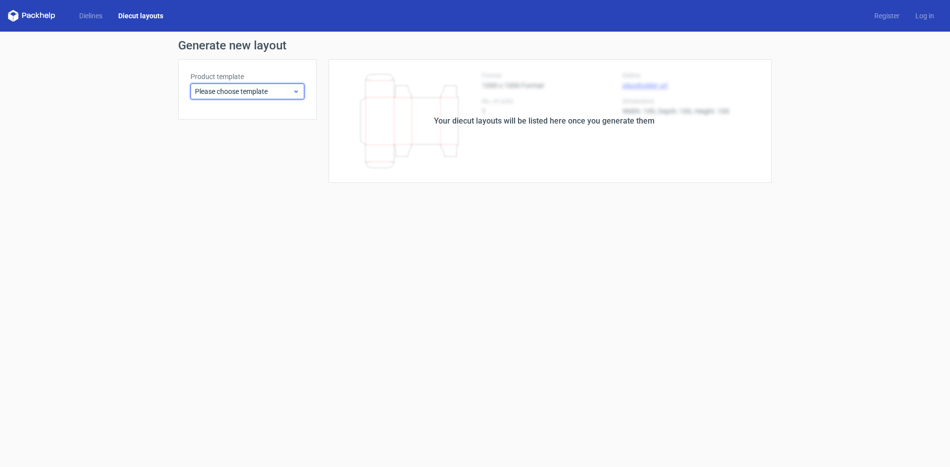
click at [294, 94] on icon at bounding box center [295, 92] width 7 height 8
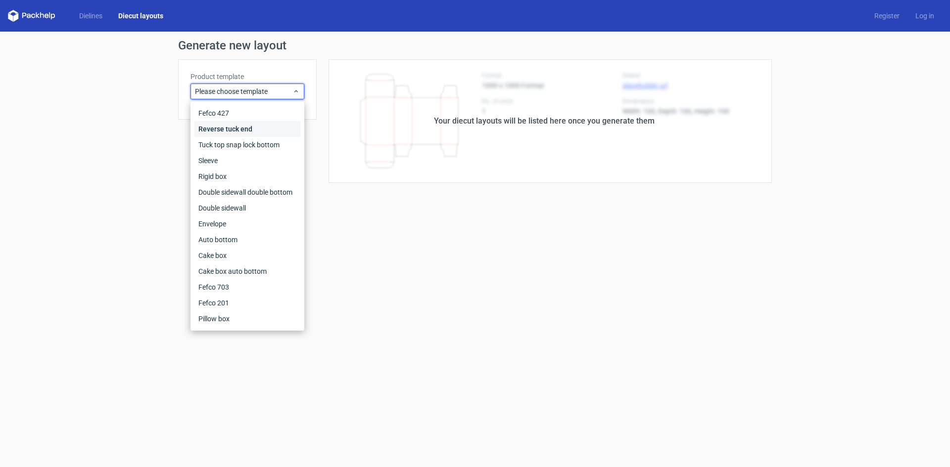
click at [246, 131] on div "Reverse tuck end" at bounding box center [247, 129] width 106 height 16
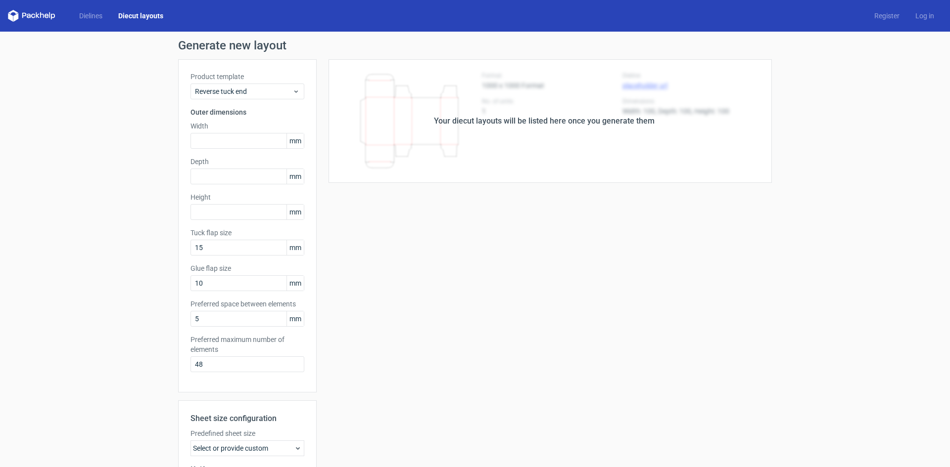
click at [360, 218] on div "Your diecut layouts will be listed here once you generate them Height Depth Wid…" at bounding box center [544, 327] width 455 height 537
click at [86, 18] on link "Dielines" at bounding box center [90, 16] width 39 height 10
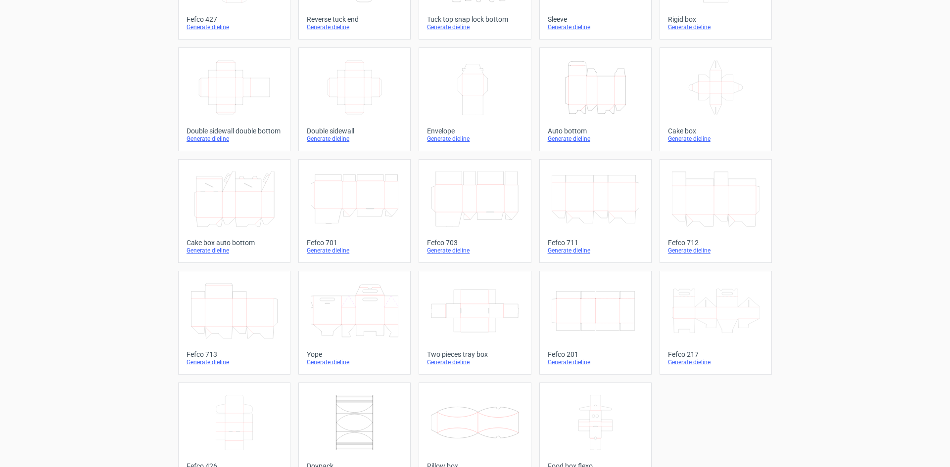
scroll to position [148, 0]
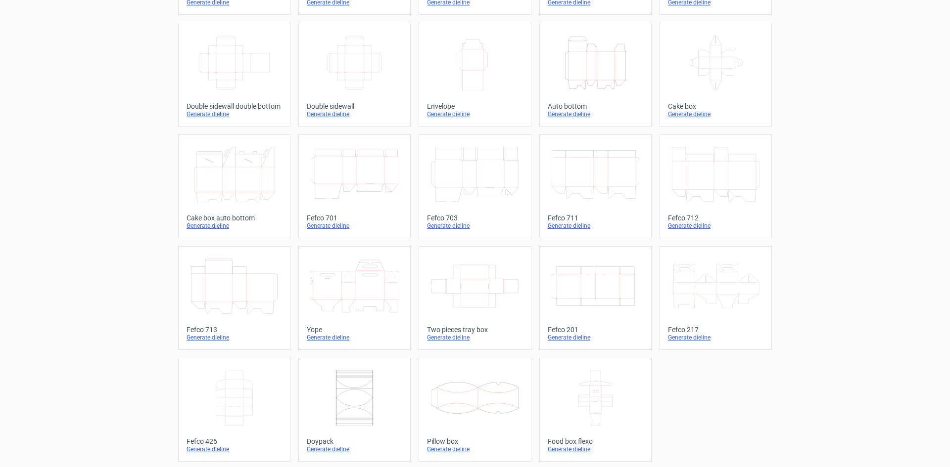
click at [604, 294] on icon "Width Depth Height" at bounding box center [595, 286] width 88 height 55
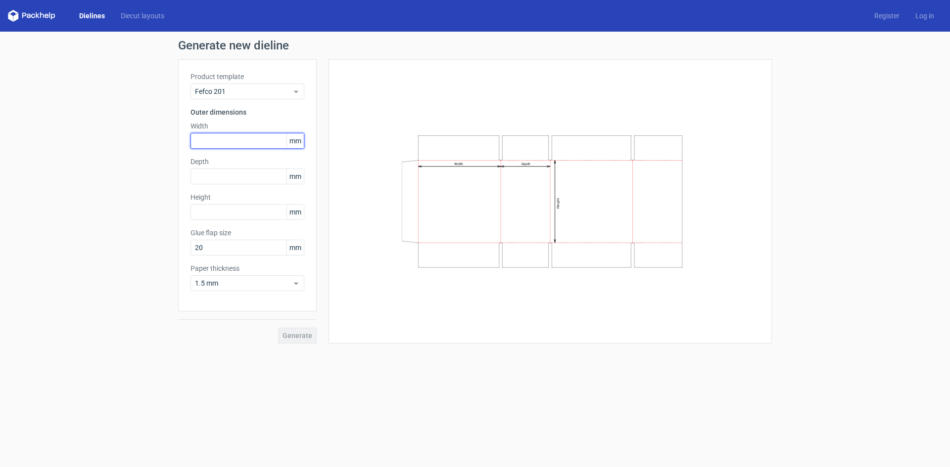
click at [221, 141] on input "text" at bounding box center [247, 141] width 114 height 16
paste input "440"
type input "440"
click at [250, 177] on input "text" at bounding box center [247, 177] width 114 height 16
paste input "255"
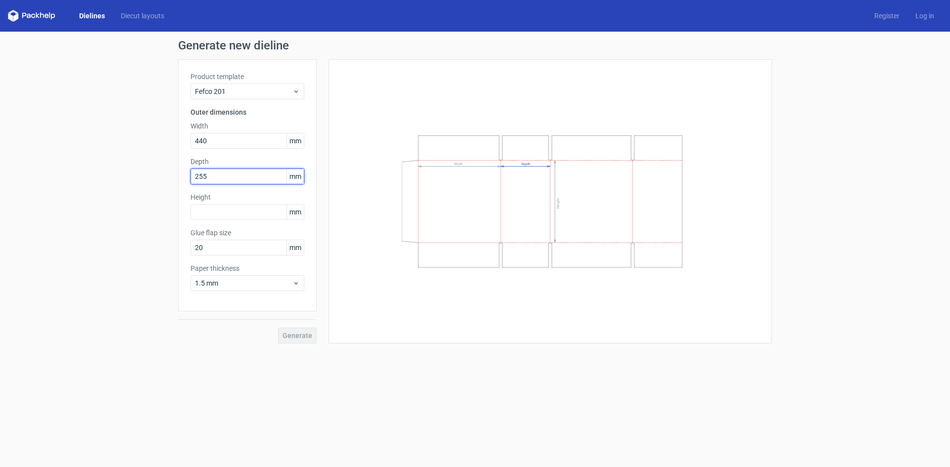
type input "255"
click at [227, 213] on input "text" at bounding box center [247, 212] width 114 height 16
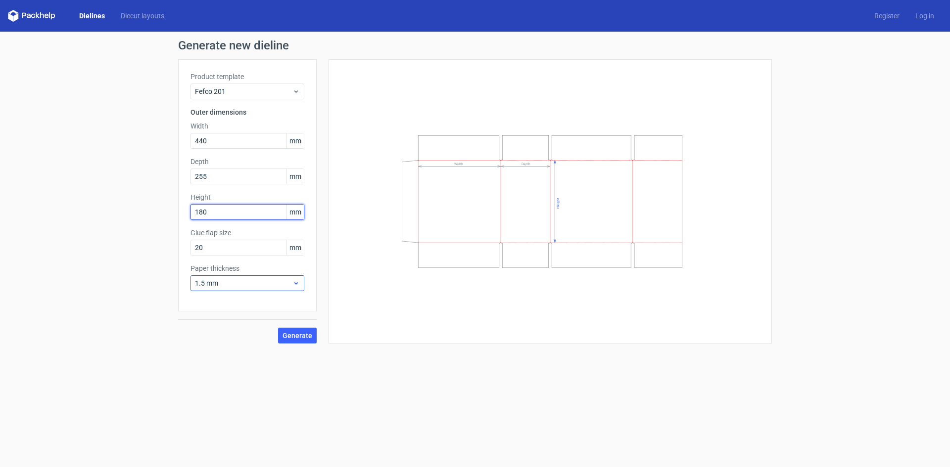
type input "180"
click at [298, 284] on icon at bounding box center [295, 283] width 7 height 8
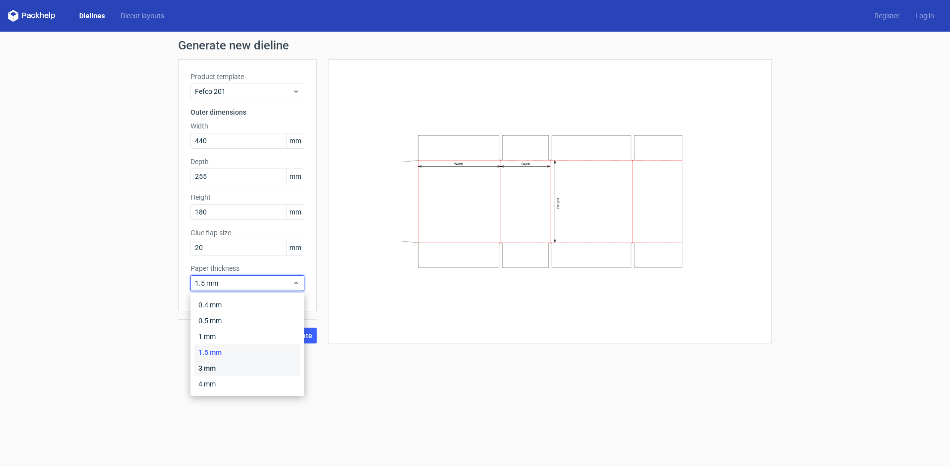
click at [245, 368] on div "3 mm" at bounding box center [247, 369] width 106 height 16
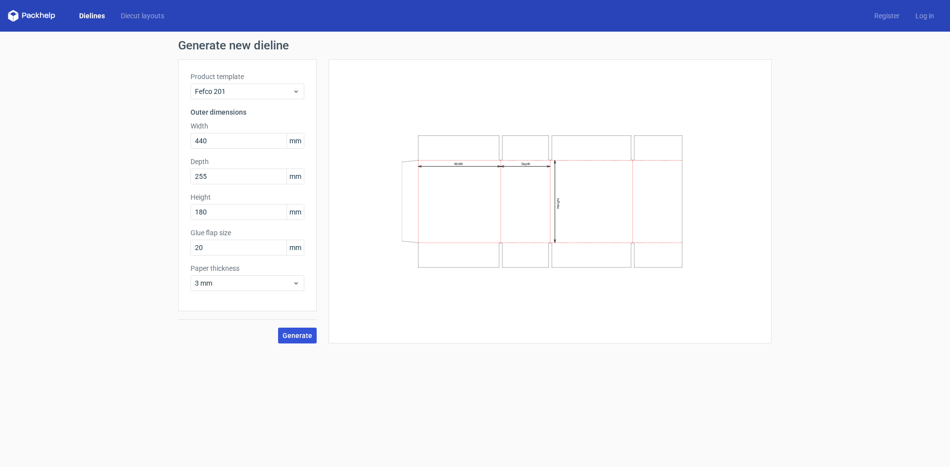
click at [302, 333] on span "Generate" at bounding box center [297, 335] width 30 height 7
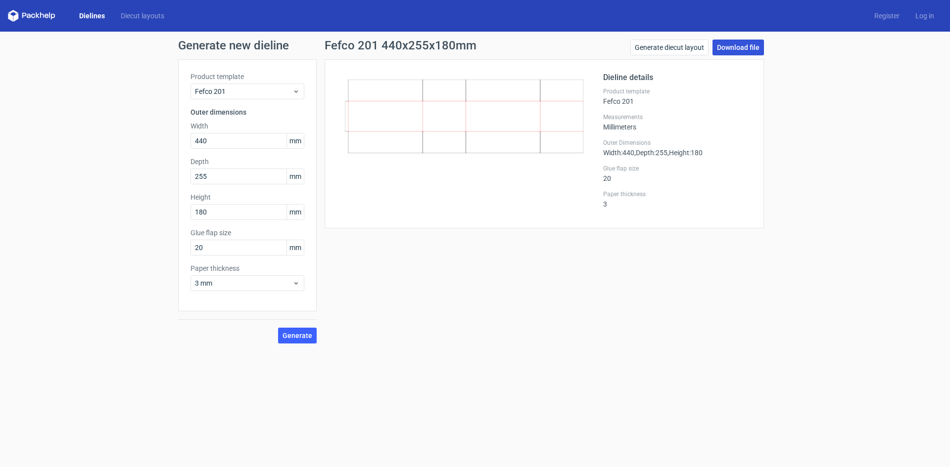
click at [739, 49] on link "Download file" at bounding box center [737, 48] width 51 height 16
drag, startPoint x: 231, startPoint y: 142, endPoint x: 181, endPoint y: 146, distance: 50.6
click at [154, 145] on div "Generate new dieline Product template Fefco 201 Outer dimensions Width 440 mm D…" at bounding box center [475, 192] width 950 height 320
type input "520"
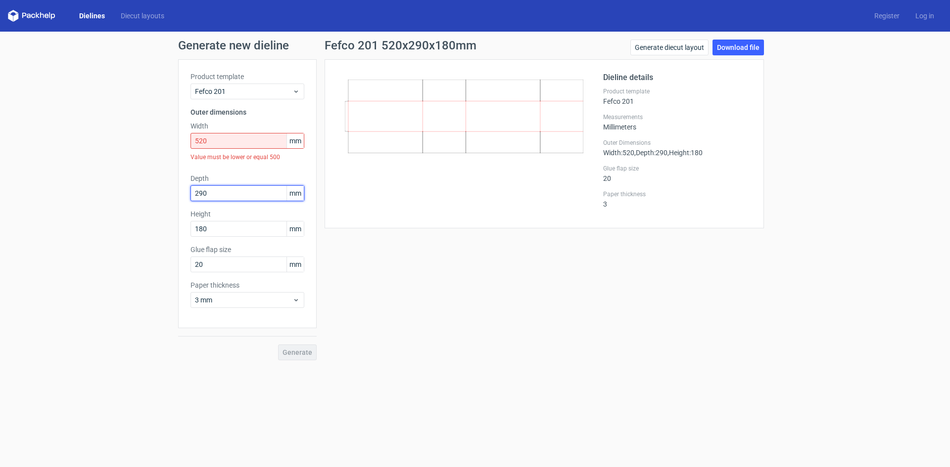
type input "290"
type input "240"
click at [303, 352] on div "Generate" at bounding box center [247, 344] width 138 height 32
click at [231, 141] on input "520" at bounding box center [247, 141] width 114 height 16
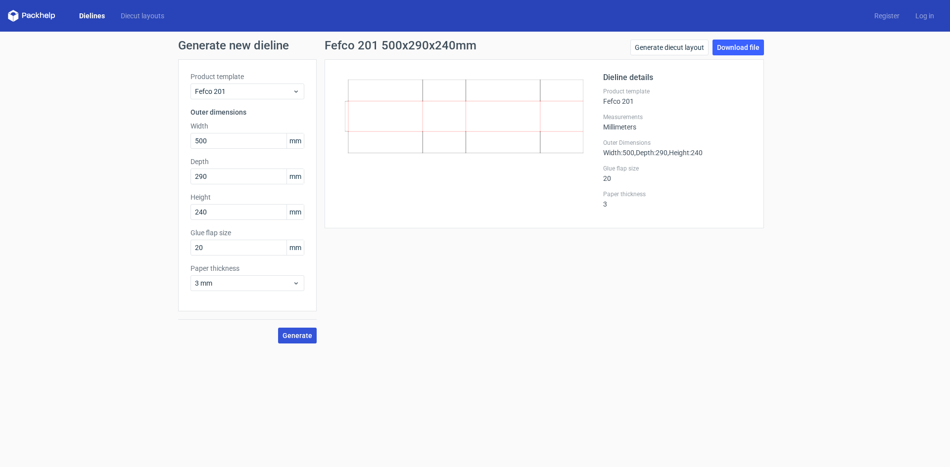
click at [303, 337] on span "Generate" at bounding box center [297, 335] width 30 height 7
drag, startPoint x: 600, startPoint y: 325, endPoint x: 650, endPoint y: 239, distance: 99.8
click at [602, 324] on div "Fefco 201 500x290x240mm Generate diecut layout Download file Dieline details Pr…" at bounding box center [544, 192] width 455 height 304
click at [731, 48] on link "Download file" at bounding box center [737, 48] width 51 height 16
drag, startPoint x: 176, startPoint y: 142, endPoint x: 192, endPoint y: 151, distance: 18.8
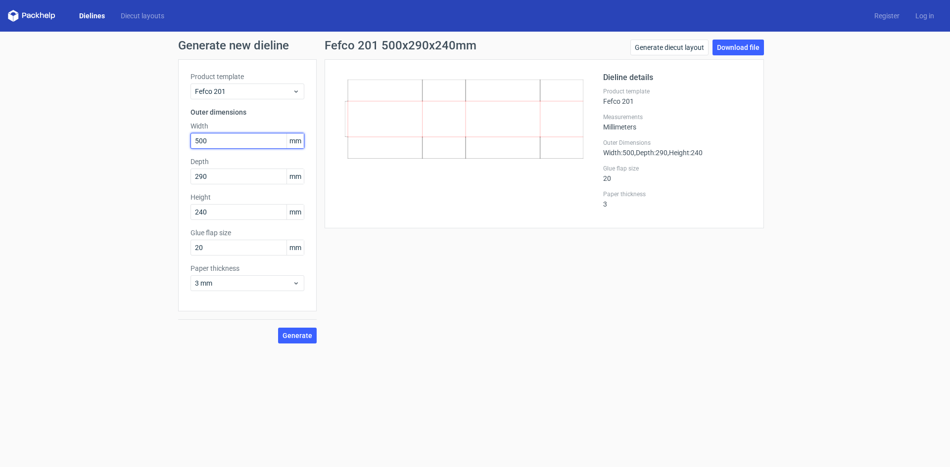
click at [83, 151] on div "Generate new dieline Product template Fefco 201 Outer dimensions Width 500 mm D…" at bounding box center [475, 192] width 950 height 320
type input "360"
type input "180"
type input "110"
click at [305, 334] on span "Generate" at bounding box center [297, 335] width 30 height 7
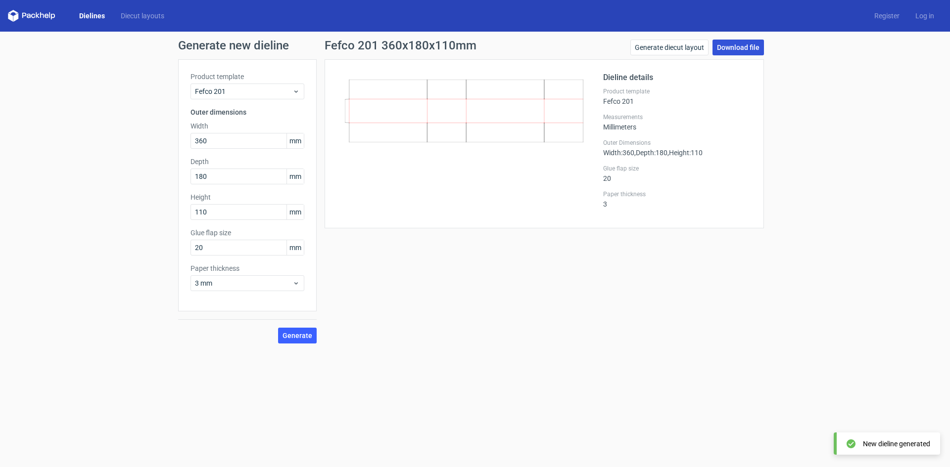
click at [737, 49] on link "Download file" at bounding box center [737, 48] width 51 height 16
click at [303, 335] on span "Generate" at bounding box center [297, 335] width 30 height 7
click at [725, 50] on link "Download file" at bounding box center [737, 48] width 51 height 16
click at [293, 94] on icon at bounding box center [295, 92] width 7 height 8
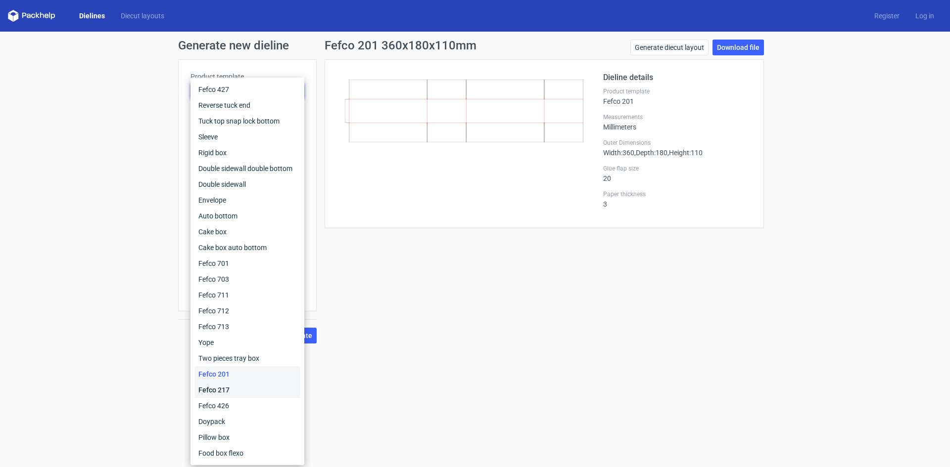
click at [226, 387] on div "Fefco 217" at bounding box center [247, 390] width 106 height 16
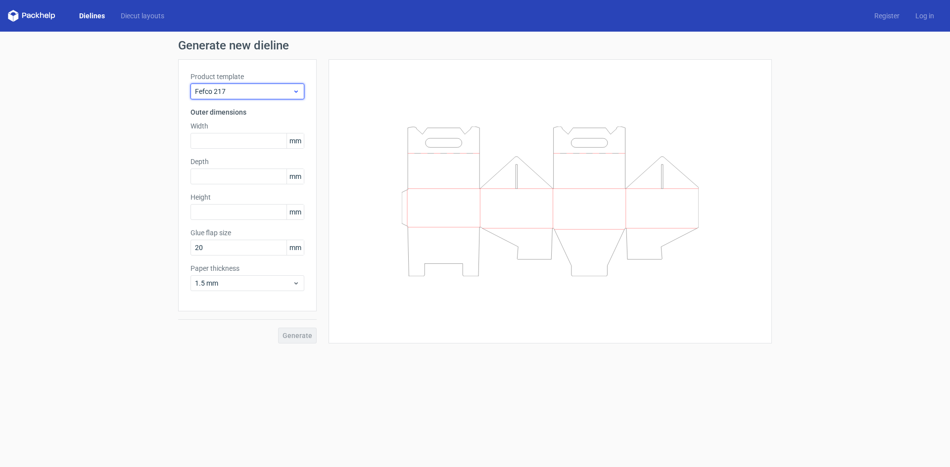
click at [270, 86] on div "Fefco 217" at bounding box center [247, 92] width 114 height 16
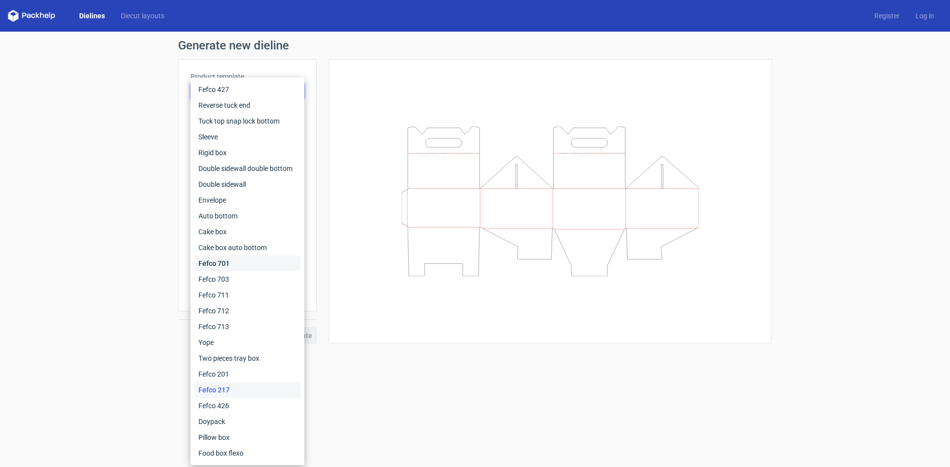
click at [234, 262] on div "Fefco 701" at bounding box center [247, 264] width 106 height 16
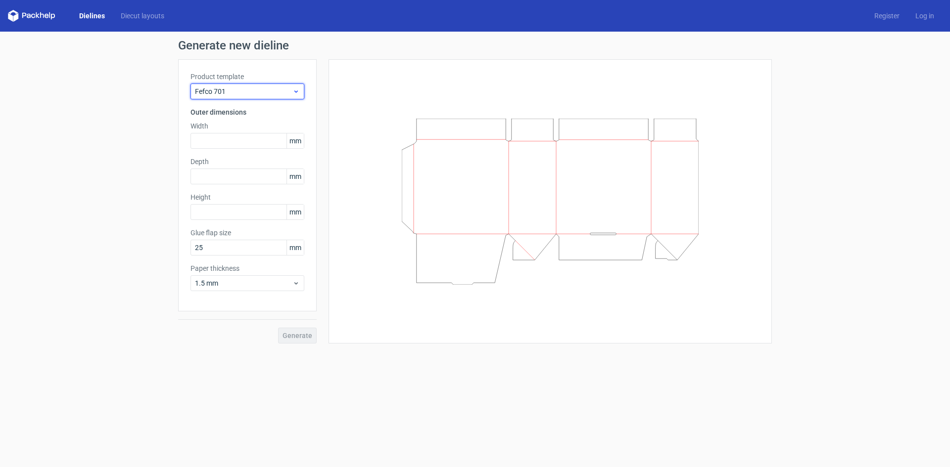
click at [263, 96] on span "Fefco 701" at bounding box center [243, 92] width 97 height 10
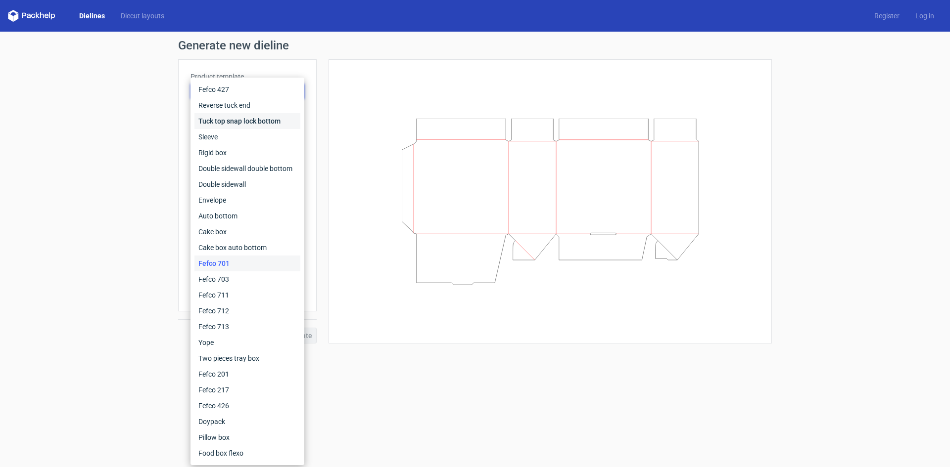
click at [232, 122] on div "Tuck top snap lock bottom" at bounding box center [247, 121] width 106 height 16
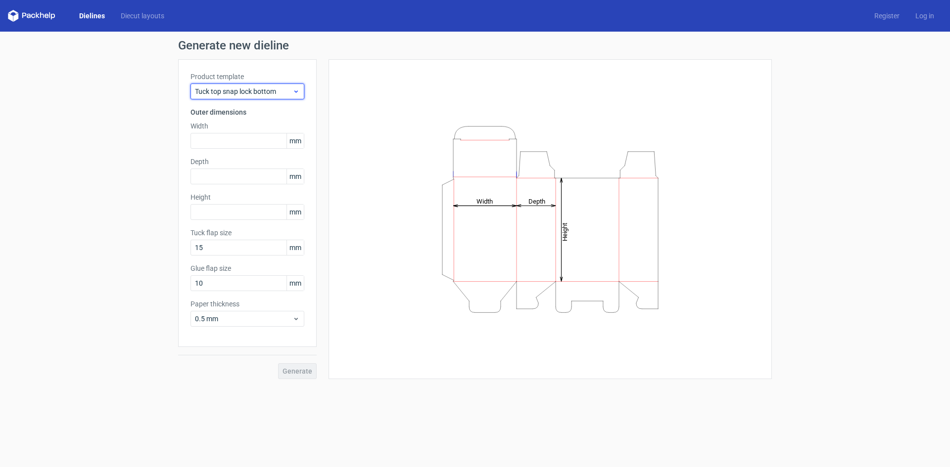
click at [255, 90] on span "Tuck top snap lock bottom" at bounding box center [243, 92] width 97 height 10
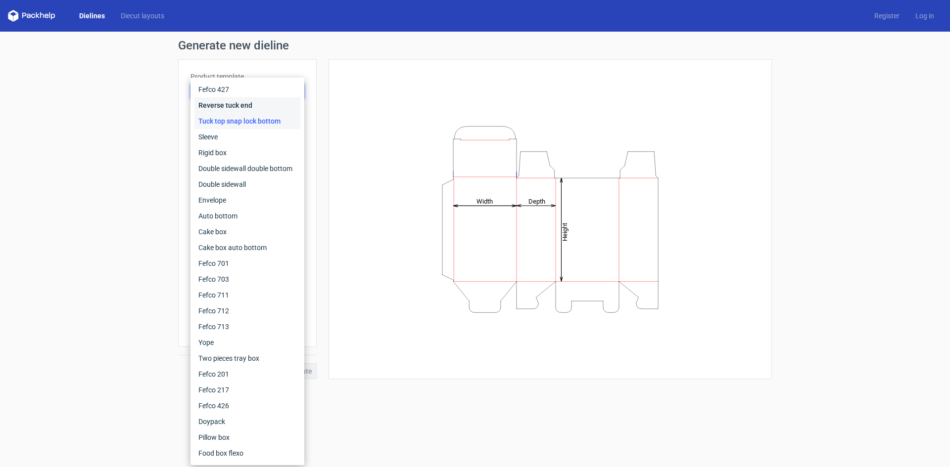
click at [236, 108] on div "Reverse tuck end" at bounding box center [247, 105] width 106 height 16
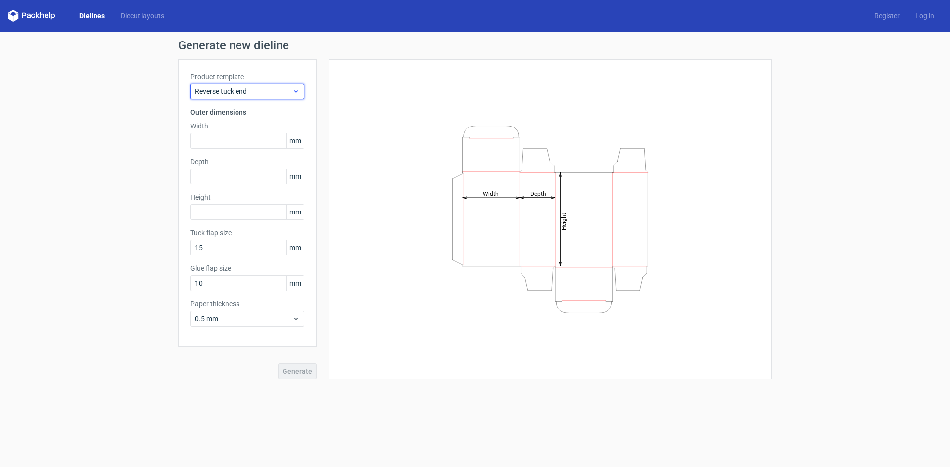
click at [257, 85] on div "Reverse tuck end" at bounding box center [247, 92] width 114 height 16
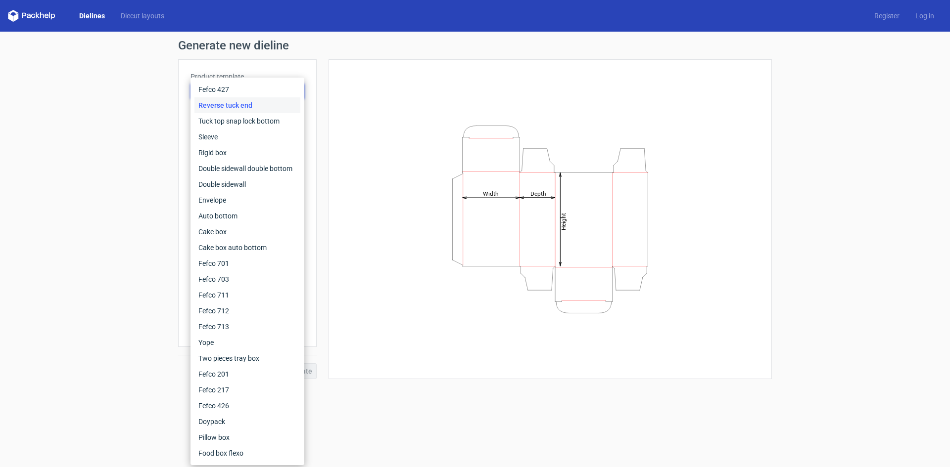
click at [273, 109] on div "Reverse tuck end" at bounding box center [247, 105] width 106 height 16
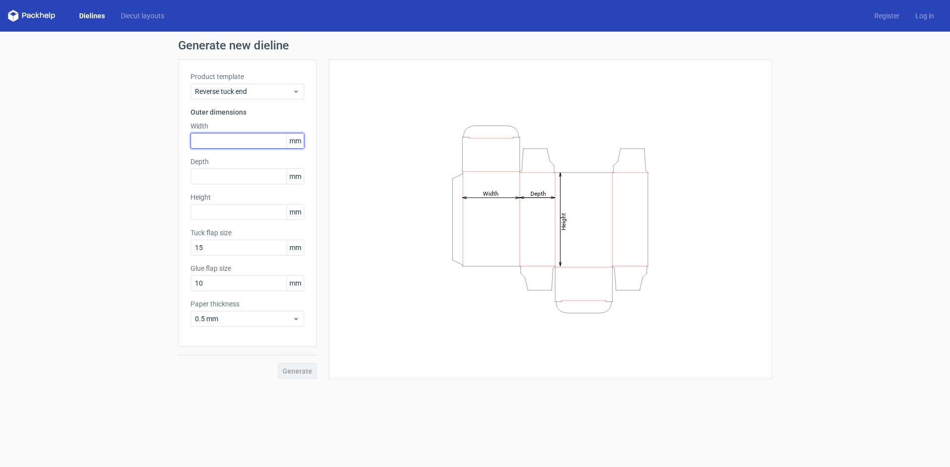
click at [235, 140] on input "text" at bounding box center [247, 141] width 114 height 16
type input "440"
click at [219, 176] on input "text" at bounding box center [247, 177] width 114 height 16
type input "255"
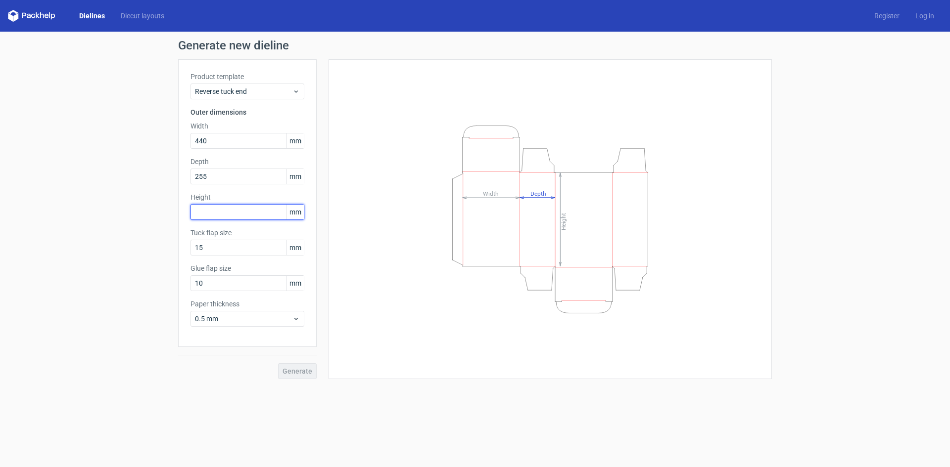
click at [231, 211] on input "text" at bounding box center [247, 212] width 114 height 16
type input "180"
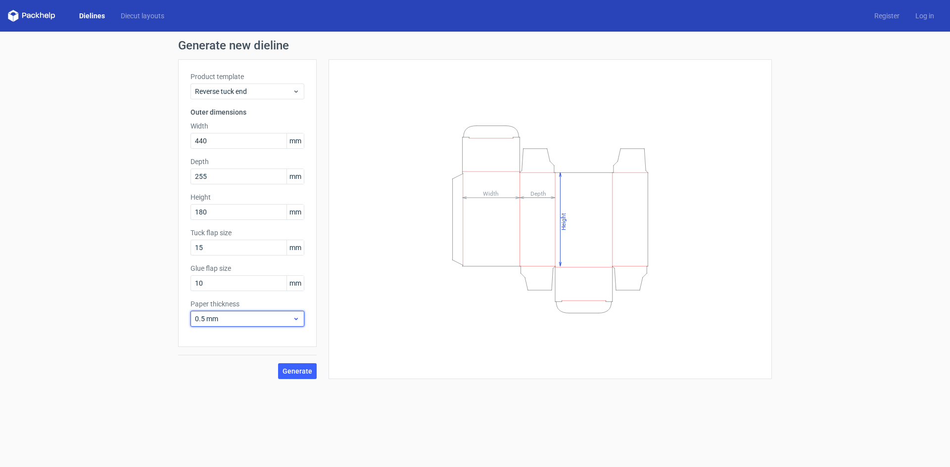
click at [259, 321] on span "0.5 mm" at bounding box center [243, 319] width 97 height 10
click at [234, 401] on div "3 mm" at bounding box center [247, 404] width 106 height 16
click at [305, 370] on span "Generate" at bounding box center [297, 371] width 30 height 7
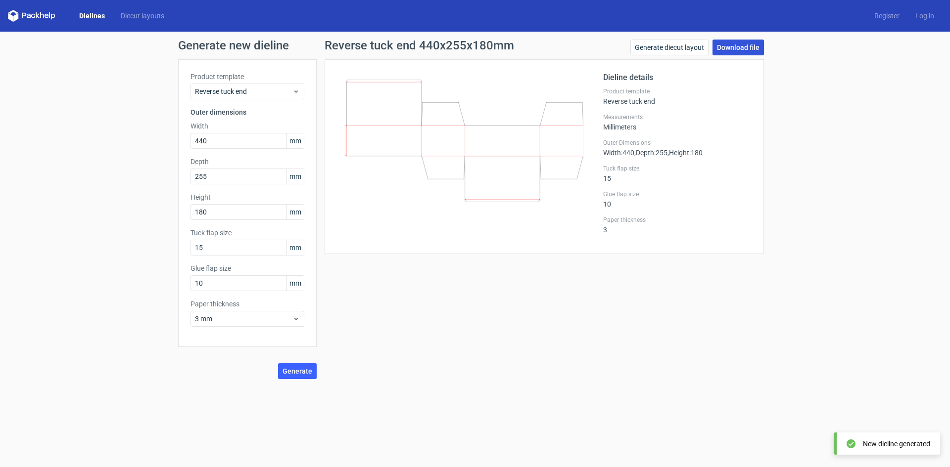
click at [745, 45] on link "Download file" at bounding box center [737, 48] width 51 height 16
click at [285, 92] on span "Reverse tuck end" at bounding box center [243, 92] width 97 height 10
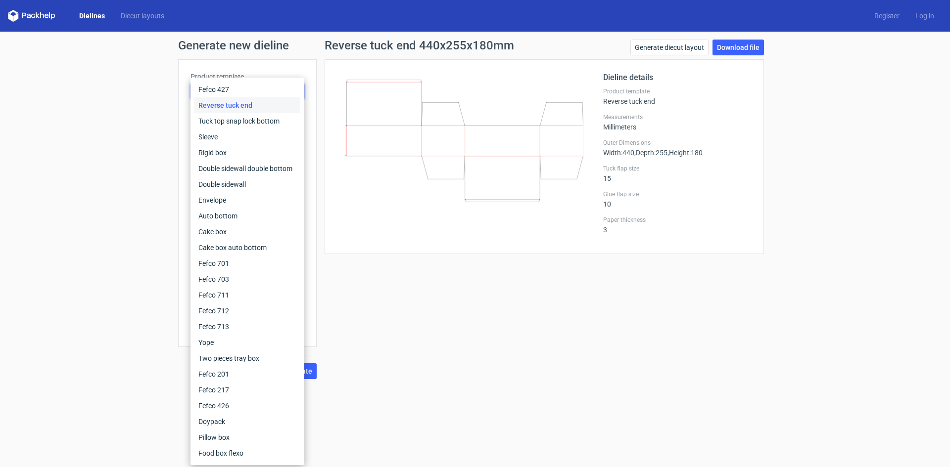
click at [262, 105] on div "Reverse tuck end" at bounding box center [247, 105] width 106 height 16
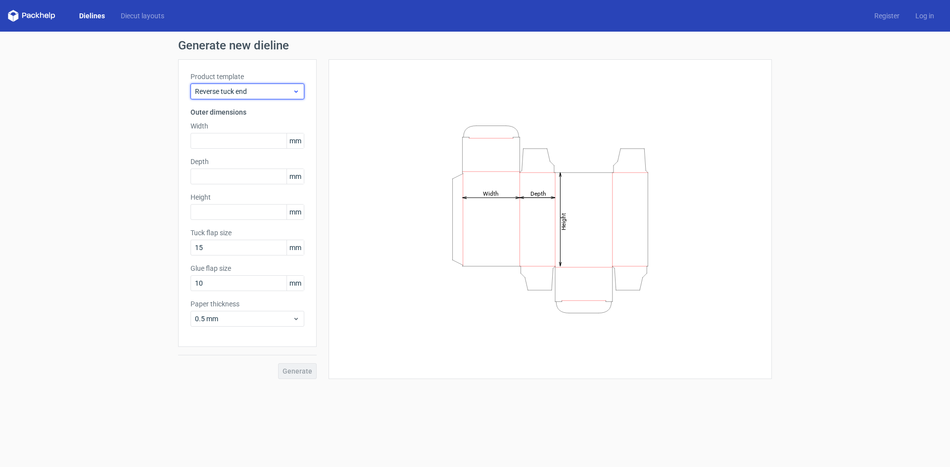
click at [269, 94] on span "Reverse tuck end" at bounding box center [243, 92] width 97 height 10
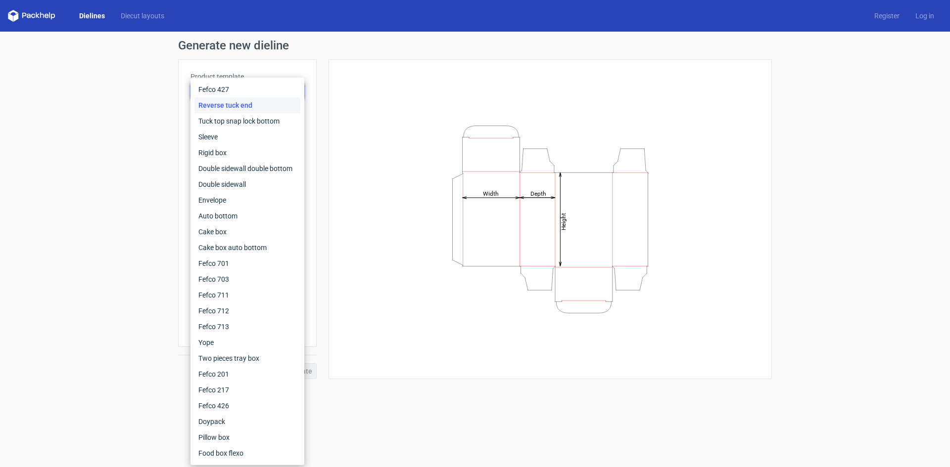
click at [266, 105] on div "Reverse tuck end" at bounding box center [247, 105] width 106 height 16
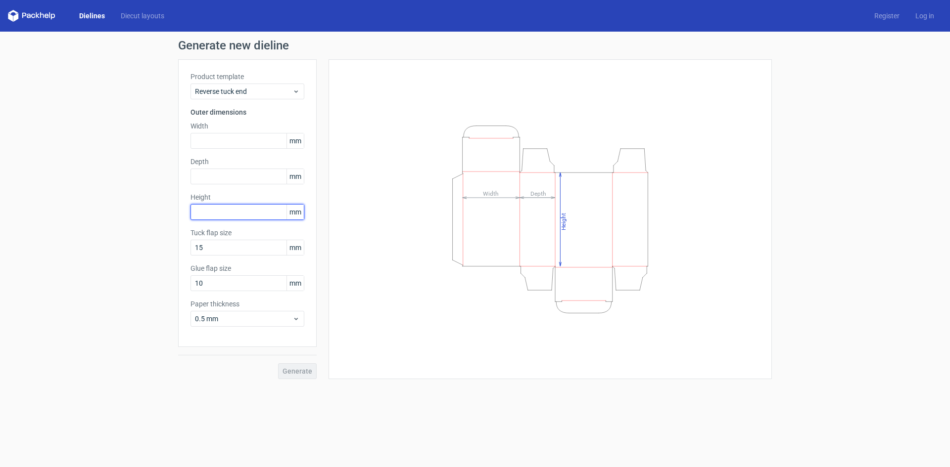
click at [227, 214] on input "text" at bounding box center [247, 212] width 114 height 16
click at [242, 140] on input "text" at bounding box center [247, 141] width 114 height 16
click at [246, 177] on input "text" at bounding box center [247, 177] width 114 height 16
drag, startPoint x: 224, startPoint y: 140, endPoint x: 147, endPoint y: 149, distance: 77.7
click at [147, 149] on div "Generate new dieline Product template Reverse tuck end Outer dimensions Width 4…" at bounding box center [475, 210] width 950 height 356
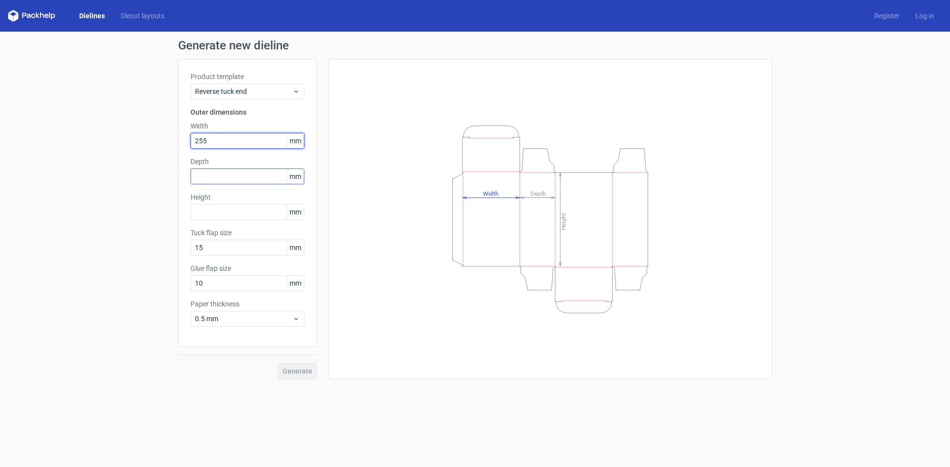
type input "255"
click at [212, 177] on input "text" at bounding box center [247, 177] width 114 height 16
type input "440"
click at [236, 214] on input "text" at bounding box center [247, 212] width 114 height 16
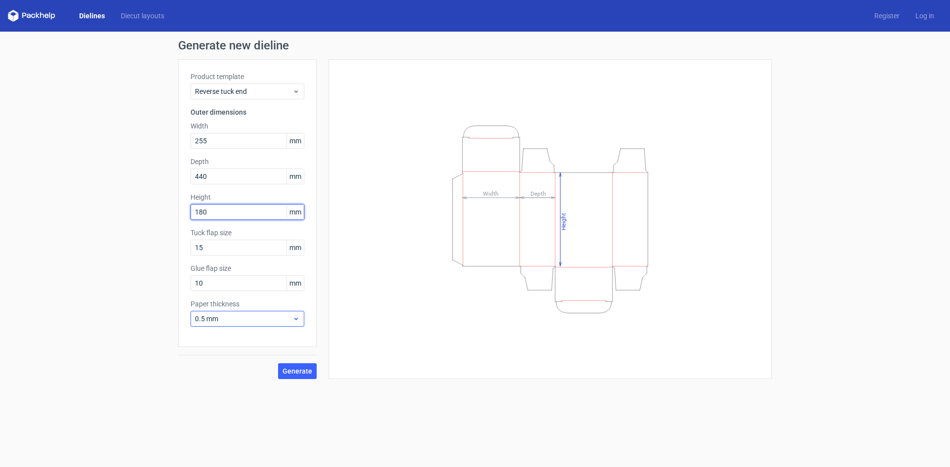
type input "180"
click at [288, 319] on span "0.5 mm" at bounding box center [243, 319] width 97 height 10
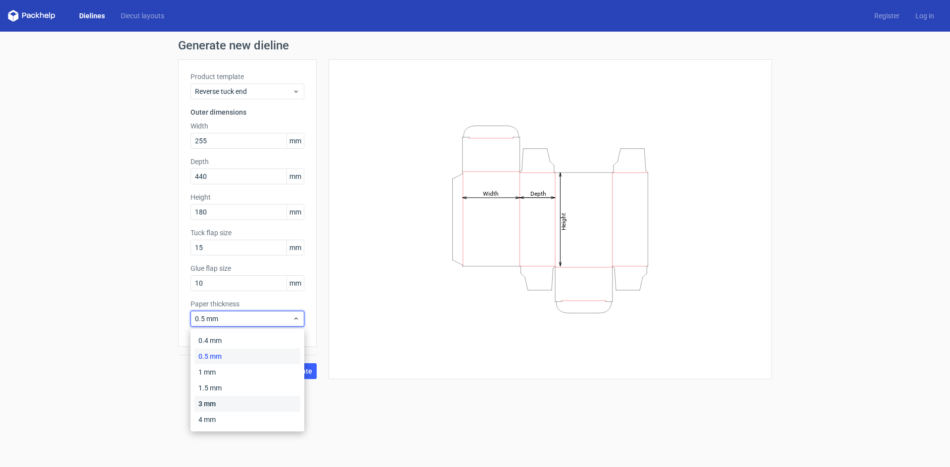
click at [231, 402] on div "3 mm" at bounding box center [247, 404] width 106 height 16
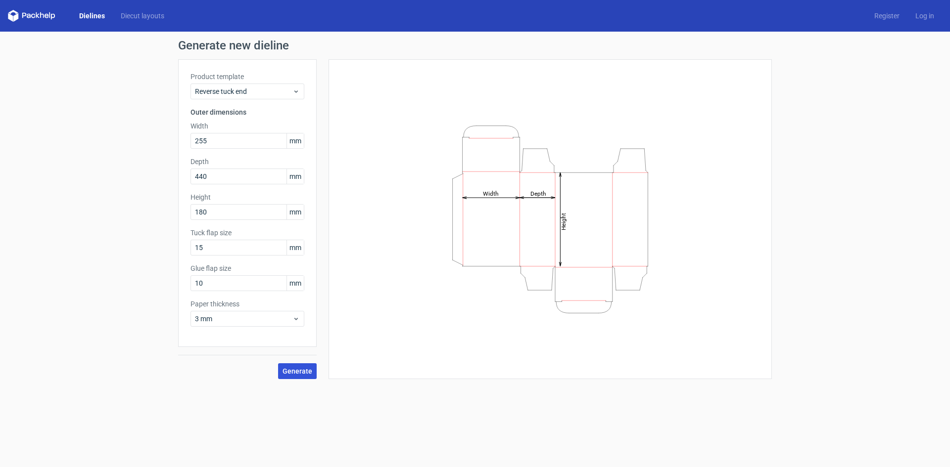
click at [293, 373] on span "Generate" at bounding box center [297, 371] width 30 height 7
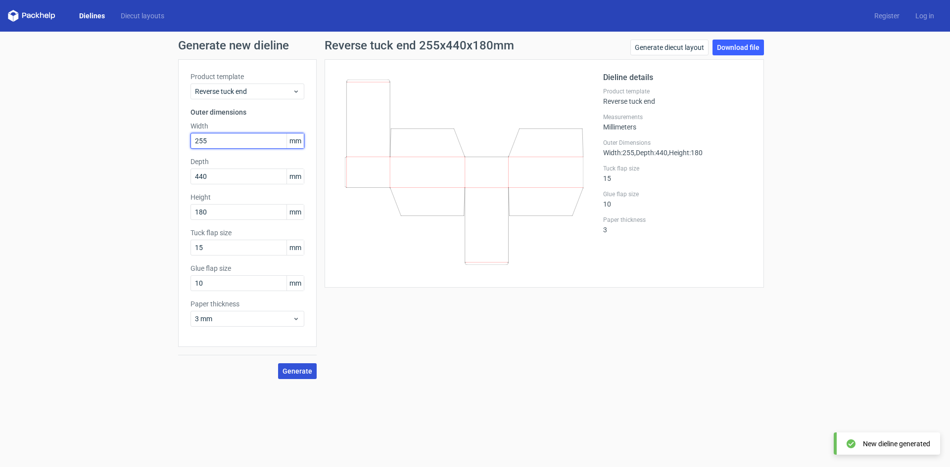
drag, startPoint x: 219, startPoint y: 137, endPoint x: 169, endPoint y: 144, distance: 51.0
click at [169, 144] on div "Generate new dieline Product template Reverse tuck end Outer dimensions Width 2…" at bounding box center [475, 210] width 950 height 356
type input "440"
drag, startPoint x: 235, startPoint y: 178, endPoint x: 100, endPoint y: 179, distance: 135.0
click at [102, 179] on div "Generate new dieline Product template Reverse tuck end Outer dimensions Width 4…" at bounding box center [475, 210] width 950 height 356
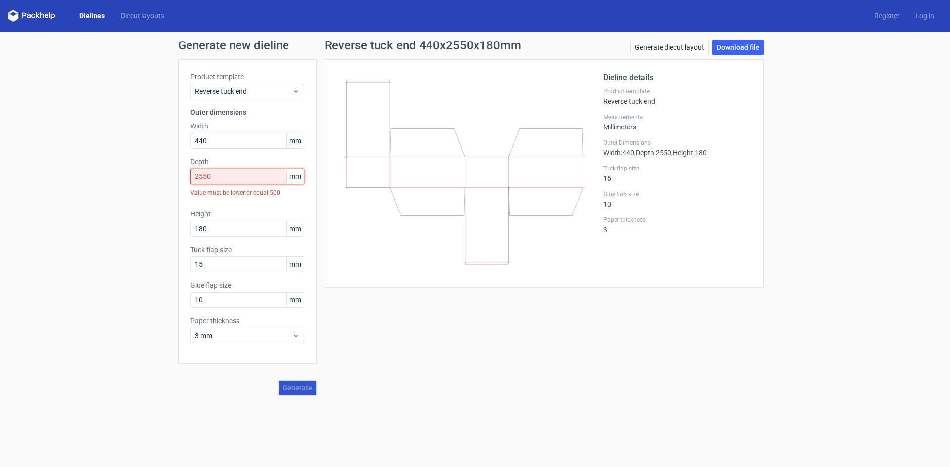
click at [221, 175] on input "2550" at bounding box center [247, 177] width 114 height 16
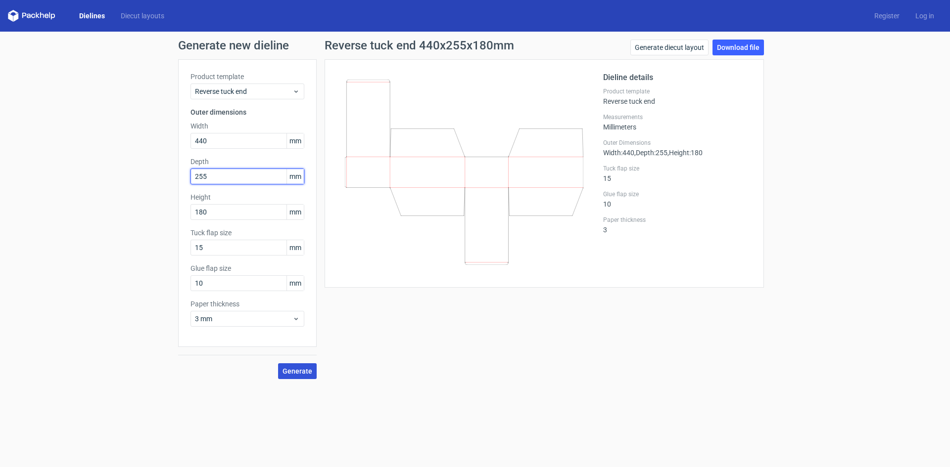
type input "255"
click at [299, 368] on span "Generate" at bounding box center [297, 371] width 30 height 7
drag, startPoint x: 260, startPoint y: 141, endPoint x: 62, endPoint y: 163, distance: 199.0
click at [62, 163] on div "Generate new dieline Product template Reverse tuck end Outer dimensions Width 4…" at bounding box center [475, 210] width 950 height 356
type input "180"
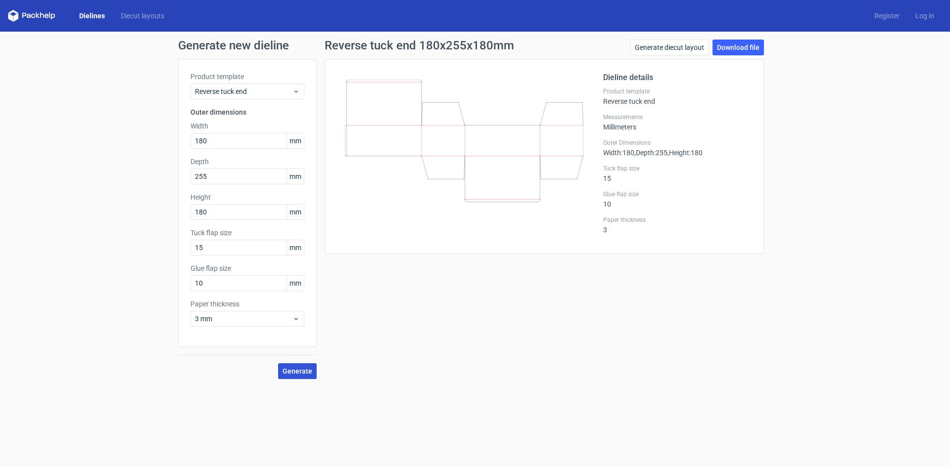
click at [307, 372] on span "Generate" at bounding box center [297, 371] width 30 height 7
drag, startPoint x: 243, startPoint y: 179, endPoint x: 83, endPoint y: 206, distance: 162.1
click at [83, 206] on div "Generate new dieline Product template Reverse tuck end Outer dimensions Width 1…" at bounding box center [475, 210] width 950 height 356
type input "440"
drag, startPoint x: 247, startPoint y: 212, endPoint x: 122, endPoint y: 224, distance: 126.1
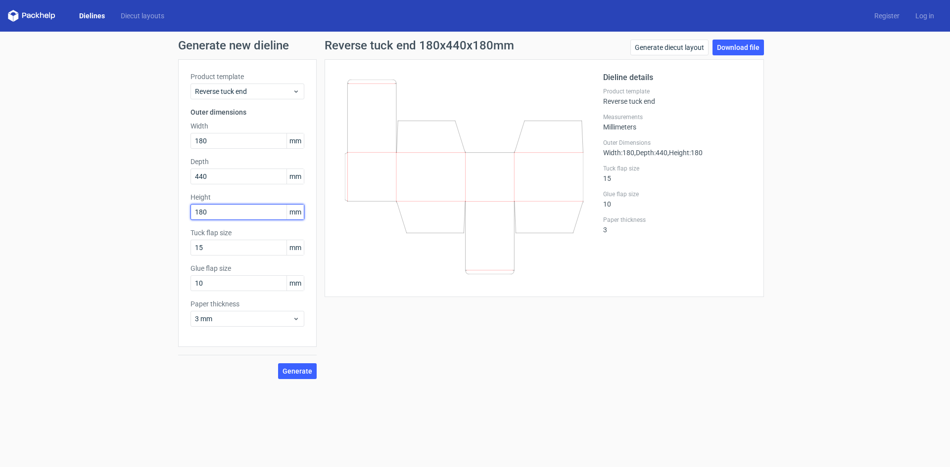
click at [123, 224] on div "Generate new dieline Product template Reverse tuck end Outer dimensions Width 1…" at bounding box center [475, 210] width 950 height 356
type input "255"
click at [302, 366] on button "Generate" at bounding box center [297, 372] width 39 height 16
drag, startPoint x: 230, startPoint y: 140, endPoint x: 131, endPoint y: 156, distance: 100.7
click at [131, 156] on div "Generate new dieline Product template Reverse tuck end Outer dimensions Width 1…" at bounding box center [475, 210] width 950 height 356
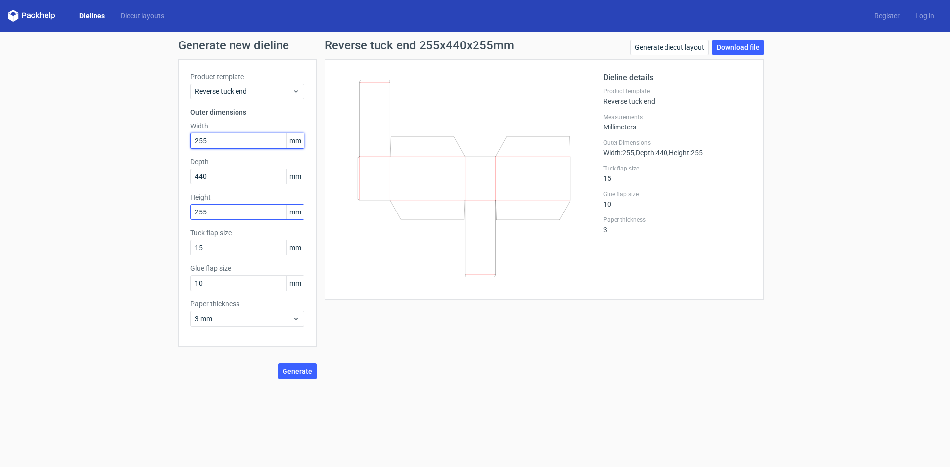
type input "255"
drag, startPoint x: 212, startPoint y: 214, endPoint x: 128, endPoint y: 221, distance: 84.3
click at [128, 221] on div "Generate new dieline Product template Reverse tuck end Outer dimensions Width 2…" at bounding box center [475, 210] width 950 height 356
type input "180"
click at [278, 364] on button "Generate" at bounding box center [297, 372] width 39 height 16
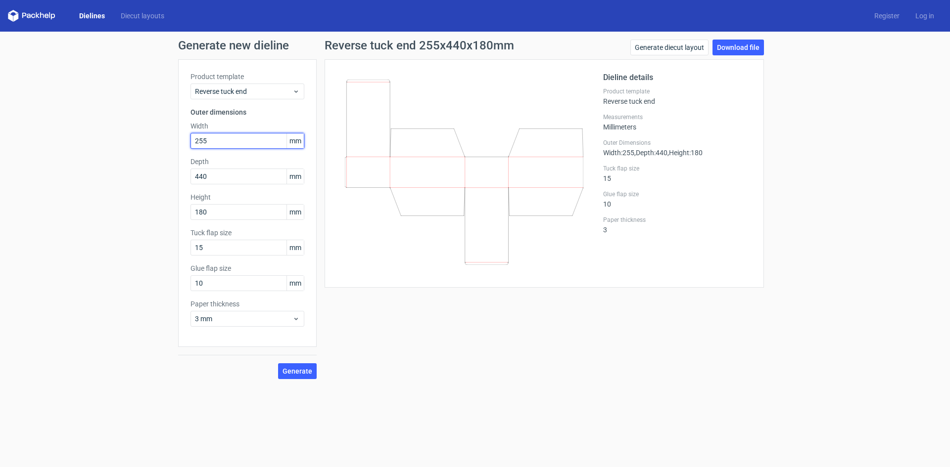
drag, startPoint x: 223, startPoint y: 141, endPoint x: 130, endPoint y: 150, distance: 93.4
click at [130, 150] on div "Generate new dieline Product template Reverse tuck end Outer dimensions Width 2…" at bounding box center [475, 210] width 950 height 356
type input "440"
drag, startPoint x: 224, startPoint y: 180, endPoint x: 90, endPoint y: 183, distance: 134.1
click at [90, 183] on div "Generate new dieline Product template Reverse tuck end Outer dimensions Width 4…" at bounding box center [475, 210] width 950 height 356
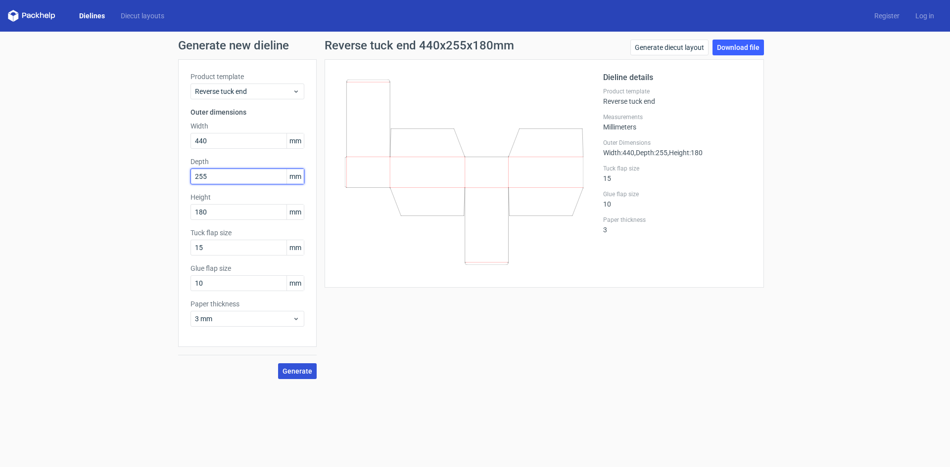
type input "255"
click at [289, 377] on button "Generate" at bounding box center [297, 372] width 39 height 16
drag, startPoint x: 224, startPoint y: 142, endPoint x: 130, endPoint y: 146, distance: 94.1
click at [130, 146] on div "Generate new dieline Product template Reverse tuck end Outer dimensions Width 4…" at bounding box center [475, 210] width 950 height 356
type input "180"
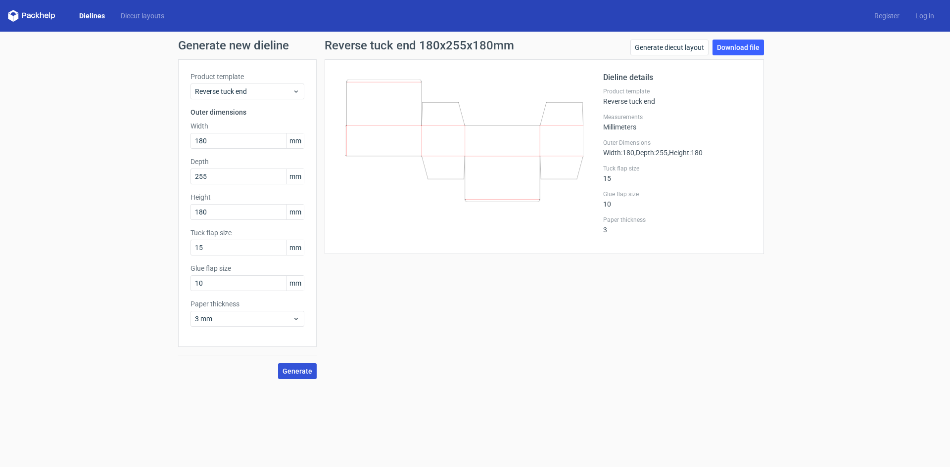
click at [303, 373] on span "Generate" at bounding box center [297, 371] width 30 height 7
drag, startPoint x: 231, startPoint y: 179, endPoint x: 117, endPoint y: 200, distance: 116.6
click at [117, 200] on div "Generate new dieline Product template Reverse tuck end Outer dimensions Width 1…" at bounding box center [475, 210] width 950 height 356
type input "440"
drag, startPoint x: 222, startPoint y: 210, endPoint x: 129, endPoint y: 216, distance: 93.2
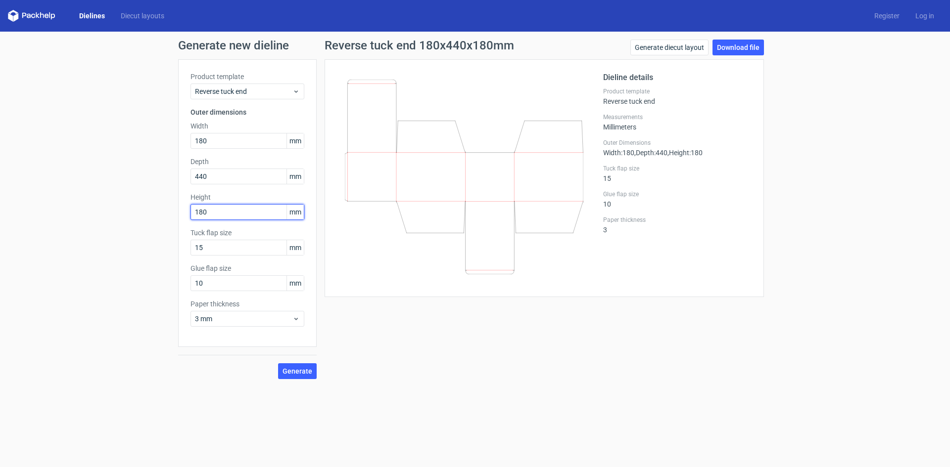
click at [129, 216] on div "Generate new dieline Product template Reverse tuck end Outer dimensions Width 1…" at bounding box center [475, 210] width 950 height 356
type input "255"
click at [296, 371] on span "Generate" at bounding box center [297, 371] width 30 height 7
click at [279, 92] on span "Reverse tuck end" at bounding box center [243, 92] width 97 height 10
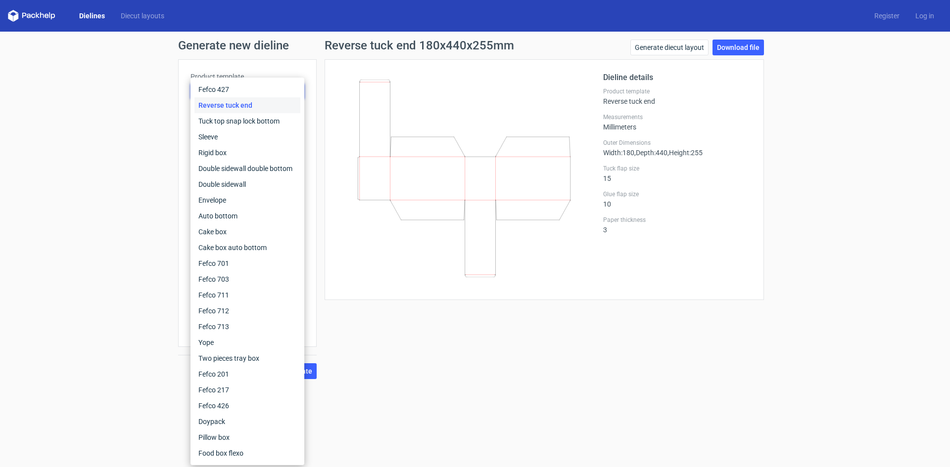
click at [265, 104] on div "Reverse tuck end" at bounding box center [247, 105] width 106 height 16
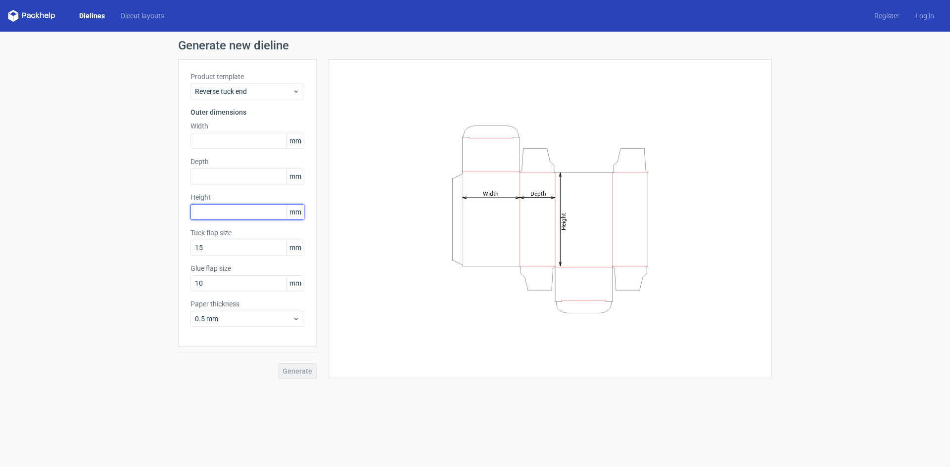
click at [239, 213] on input "text" at bounding box center [247, 212] width 114 height 16
type input "440"
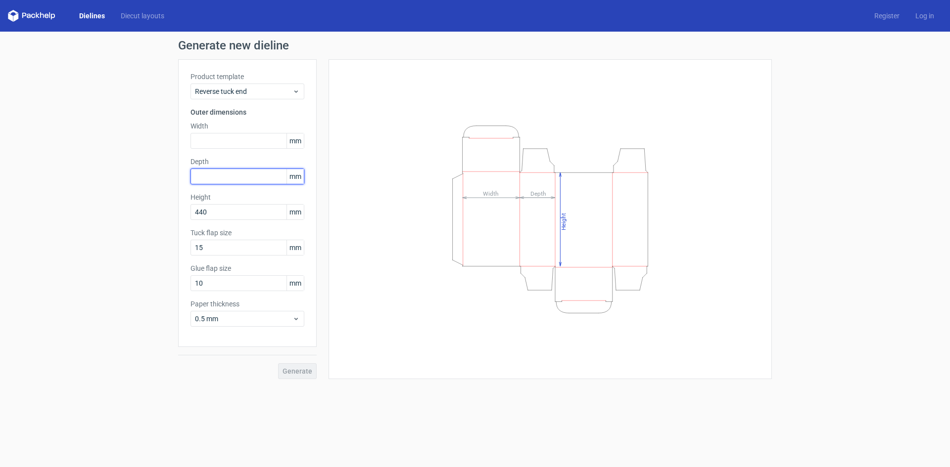
click at [230, 179] on input "text" at bounding box center [247, 177] width 114 height 16
type input "180"
click at [231, 139] on input "text" at bounding box center [247, 141] width 114 height 16
click at [278, 364] on button "Generate" at bounding box center [297, 372] width 39 height 16
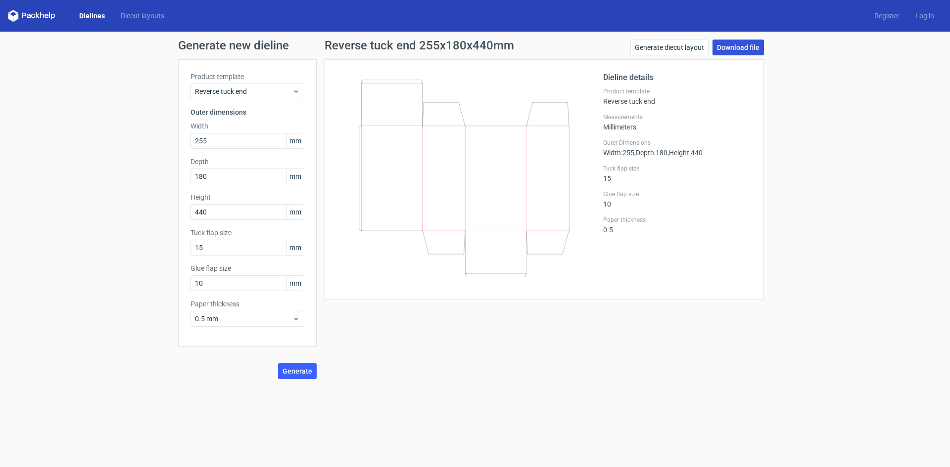
click at [740, 48] on link "Download file" at bounding box center [737, 48] width 51 height 16
click at [725, 237] on div "Dieline details Product template Reverse tuck end Measurements Millimeters Oute…" at bounding box center [677, 180] width 148 height 216
drag, startPoint x: 237, startPoint y: 141, endPoint x: 133, endPoint y: 144, distance: 103.9
click at [133, 144] on div "Generate new dieline Product template Reverse tuck end Outer dimensions Width 2…" at bounding box center [475, 210] width 950 height 356
type input "290"
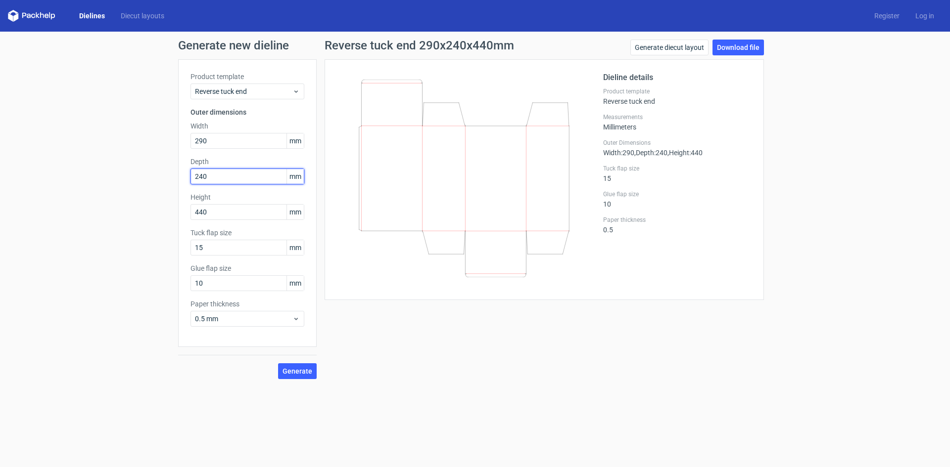
type input "240"
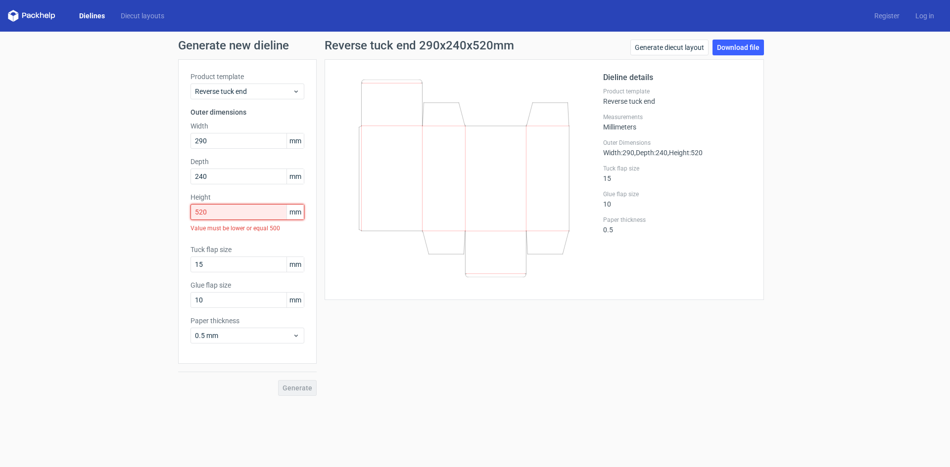
click at [220, 210] on input "520" at bounding box center [247, 212] width 114 height 16
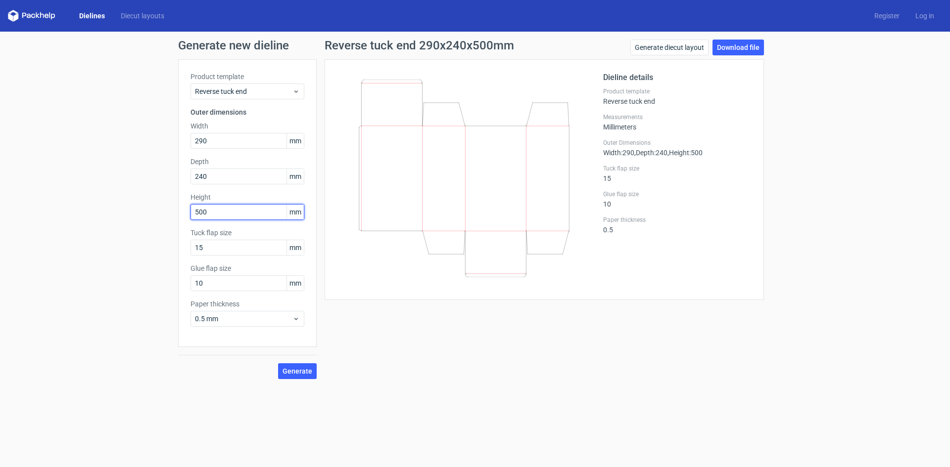
type input "500"
click at [302, 369] on span "Generate" at bounding box center [297, 371] width 30 height 7
click at [737, 46] on link "Download file" at bounding box center [737, 48] width 51 height 16
drag, startPoint x: 210, startPoint y: 140, endPoint x: 66, endPoint y: 147, distance: 144.1
click at [90, 146] on div "Generate new dieline Product template Reverse tuck end Outer dimensions Width 2…" at bounding box center [475, 210] width 950 height 356
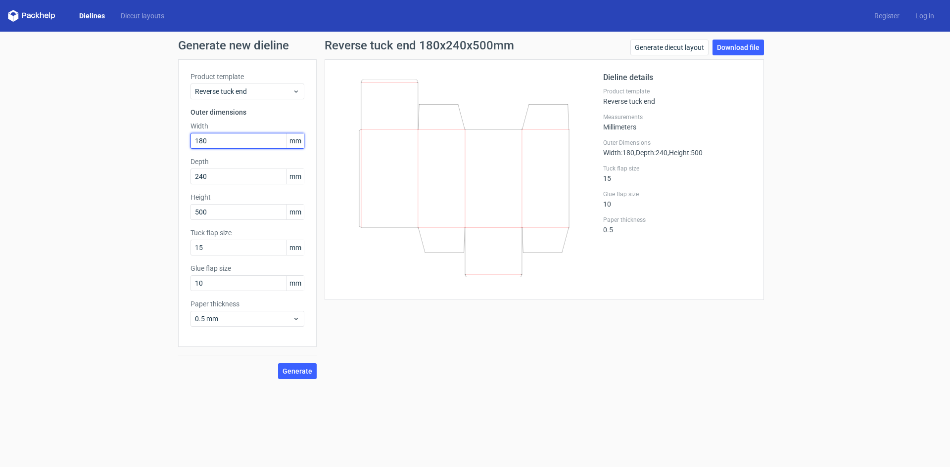
type input "180"
type input "110"
type input "360"
click at [302, 368] on span "Generate" at bounding box center [297, 371] width 30 height 7
click at [735, 46] on link "Download file" at bounding box center [737, 48] width 51 height 16
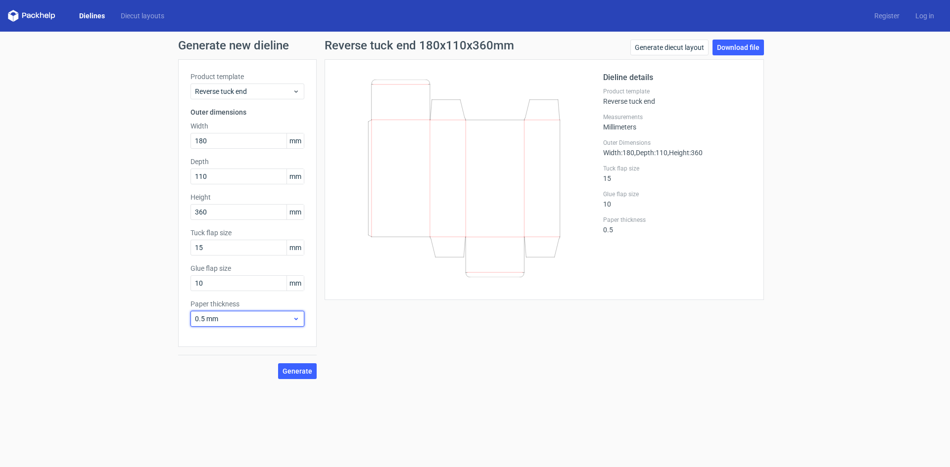
click at [286, 322] on span "0.5 mm" at bounding box center [243, 319] width 97 height 10
click at [220, 405] on div "3 mm" at bounding box center [247, 404] width 106 height 16
click at [304, 369] on span "Generate" at bounding box center [297, 371] width 30 height 7
click at [729, 52] on link "Download file" at bounding box center [737, 48] width 51 height 16
click at [427, 378] on div "Reverse tuck end 180x110x360mm Generate diecut layout Download file Dieline det…" at bounding box center [544, 210] width 455 height 340
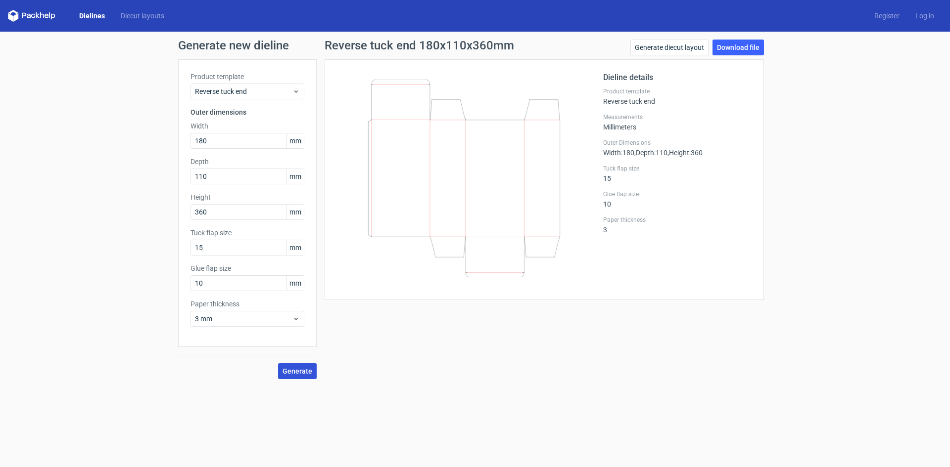
click at [304, 369] on span "Generate" at bounding box center [297, 371] width 30 height 7
click at [295, 368] on span "Generate" at bounding box center [297, 371] width 30 height 7
click at [735, 46] on link "Download file" at bounding box center [737, 48] width 51 height 16
click at [347, 357] on div "Reverse tuck end 180x110x360mm Generate diecut layout Download file Dieline det…" at bounding box center [544, 210] width 455 height 340
click at [256, 320] on span "3 mm" at bounding box center [243, 319] width 97 height 10
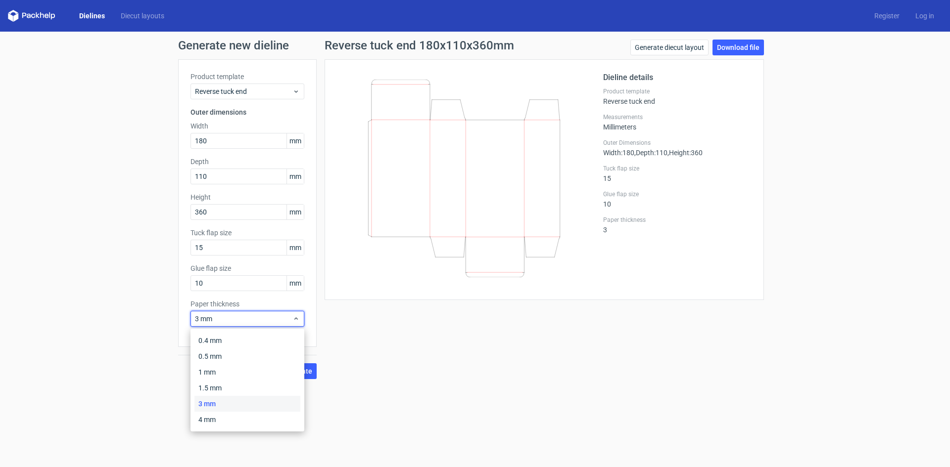
click at [394, 370] on div "Reverse tuck end 180x110x360mm Generate diecut layout Download file Dieline det…" at bounding box center [544, 210] width 455 height 340
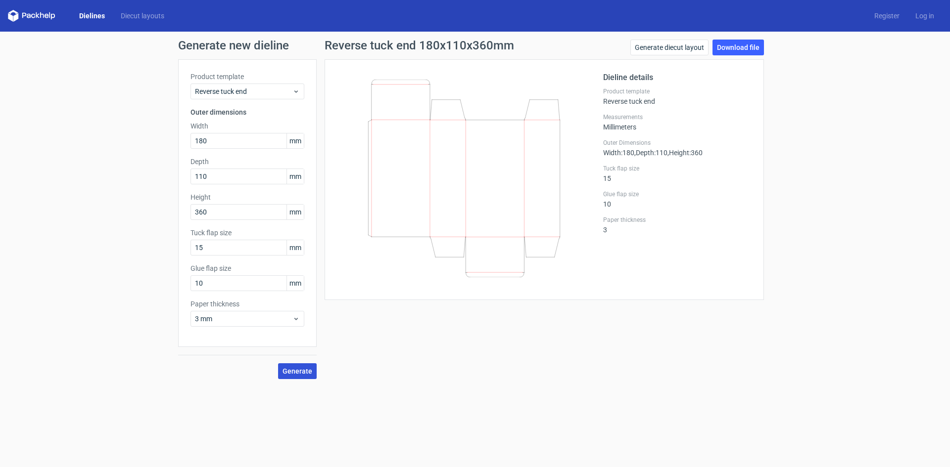
click at [299, 370] on span "Generate" at bounding box center [297, 371] width 30 height 7
click at [735, 46] on link "Download file" at bounding box center [737, 48] width 51 height 16
drag, startPoint x: 225, startPoint y: 134, endPoint x: 243, endPoint y: 159, distance: 31.1
click at [135, 139] on div "Generate new dieline Product template Reverse tuck end Outer dimensions Width 1…" at bounding box center [475, 210] width 950 height 356
type input "290"
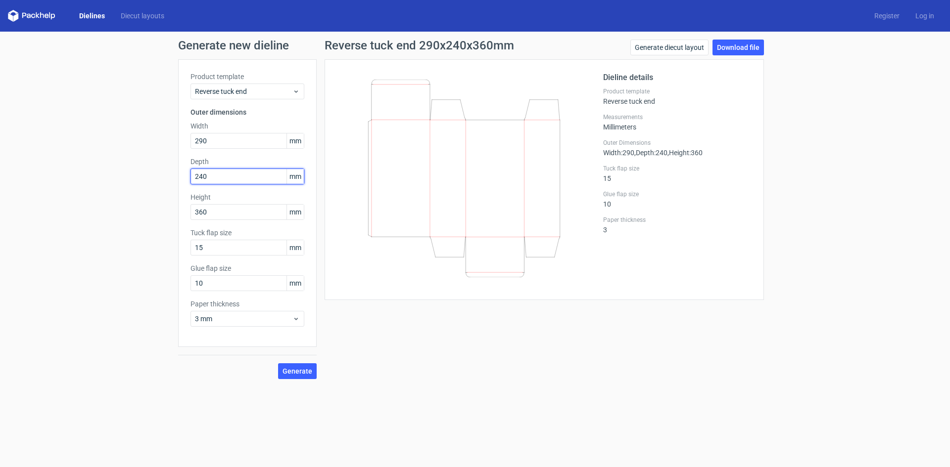
type input "240"
type input "500"
click at [309, 369] on span "Generate" at bounding box center [297, 371] width 30 height 7
click at [735, 45] on link "Download file" at bounding box center [737, 48] width 51 height 16
drag, startPoint x: 220, startPoint y: 138, endPoint x: 94, endPoint y: 151, distance: 126.2
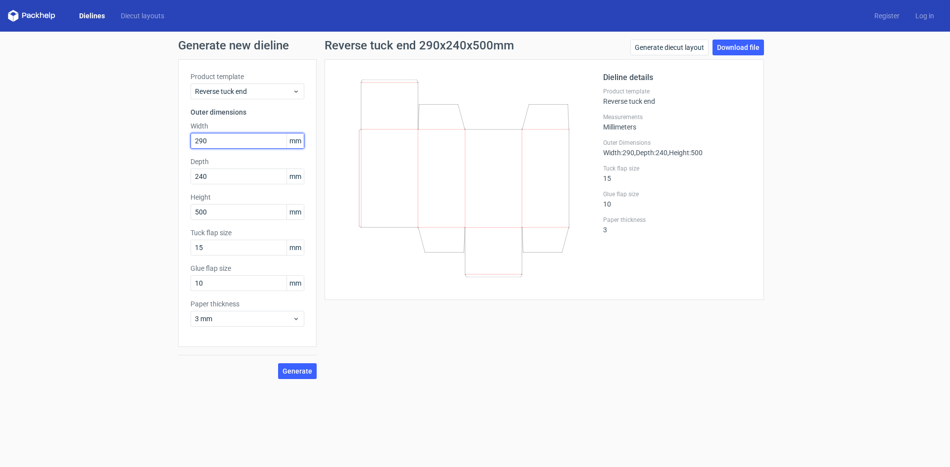
click at [99, 151] on div "Generate new dieline Product template Reverse tuck end Outer dimensions Width 2…" at bounding box center [475, 210] width 950 height 356
type input "255"
type input "180"
type input "440"
click at [302, 372] on span "Generate" at bounding box center [297, 371] width 30 height 7
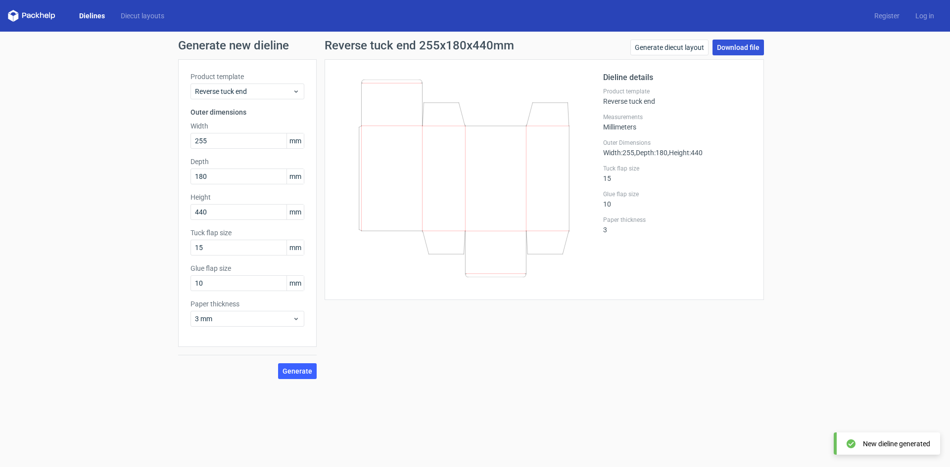
click at [739, 49] on link "Download file" at bounding box center [737, 48] width 51 height 16
click at [840, 183] on div "Generate new dieline Product template Reverse tuck end Outer dimensions Width 2…" at bounding box center [475, 210] width 950 height 356
click at [236, 215] on input "440" at bounding box center [247, 212] width 114 height 16
click at [299, 371] on span "Generate" at bounding box center [297, 371] width 30 height 7
click at [743, 49] on link "Download file" at bounding box center [737, 48] width 51 height 16
